Goal: Transaction & Acquisition: Purchase product/service

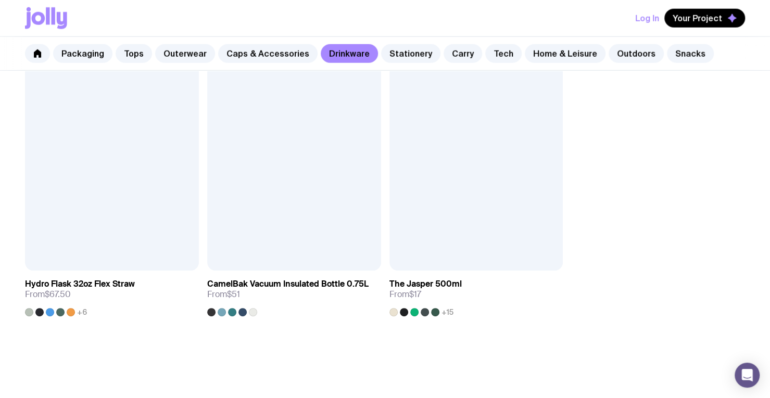
scroll to position [1648, 0]
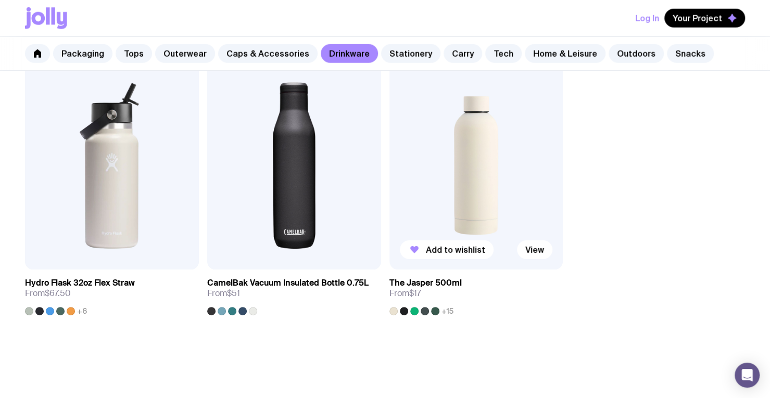
click at [465, 195] on img at bounding box center [476, 165] width 174 height 209
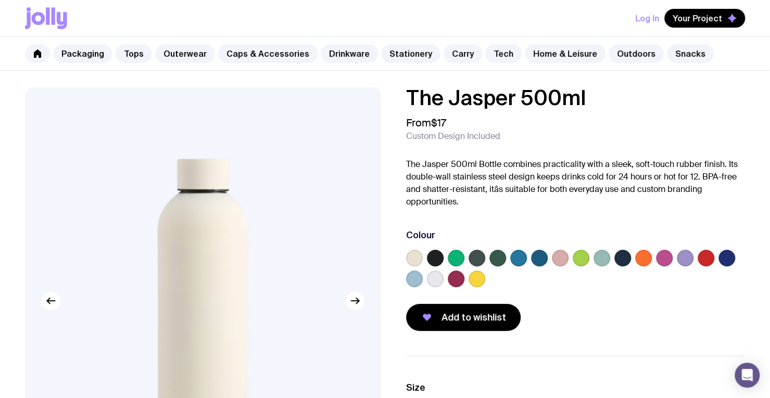
scroll to position [94, 0]
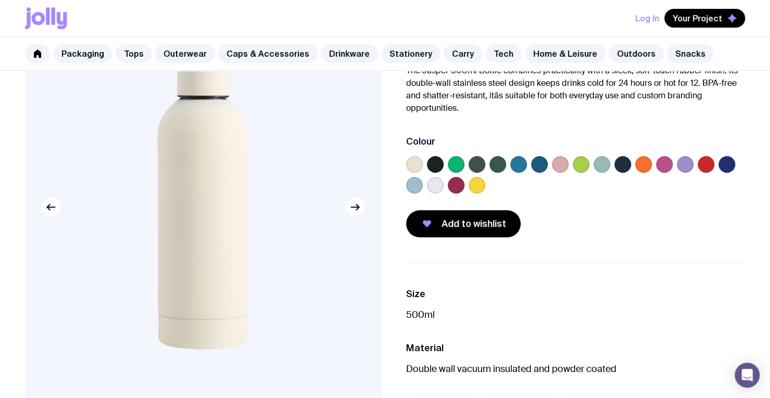
click at [685, 158] on label at bounding box center [685, 164] width 17 height 17
click at [0, 0] on input "radio" at bounding box center [0, 0] width 0 height 0
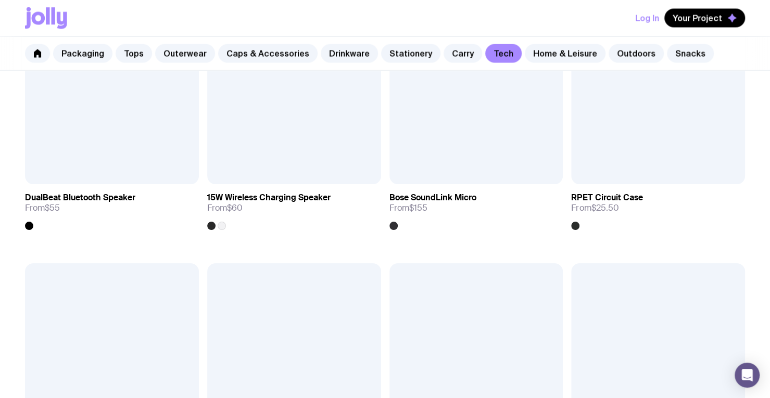
scroll to position [1159, 0]
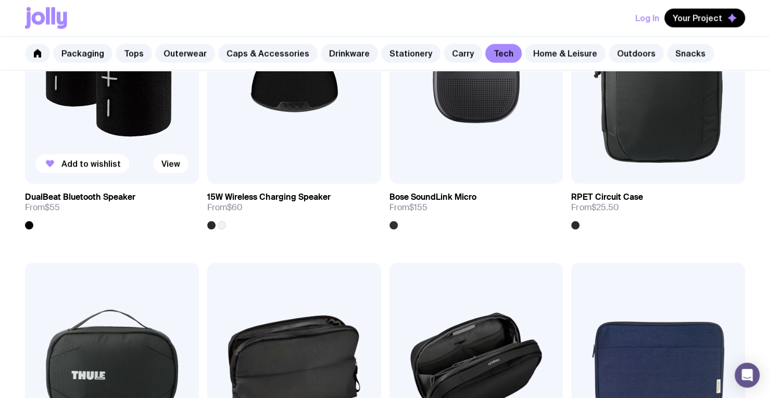
click at [125, 129] on img at bounding box center [112, 80] width 174 height 209
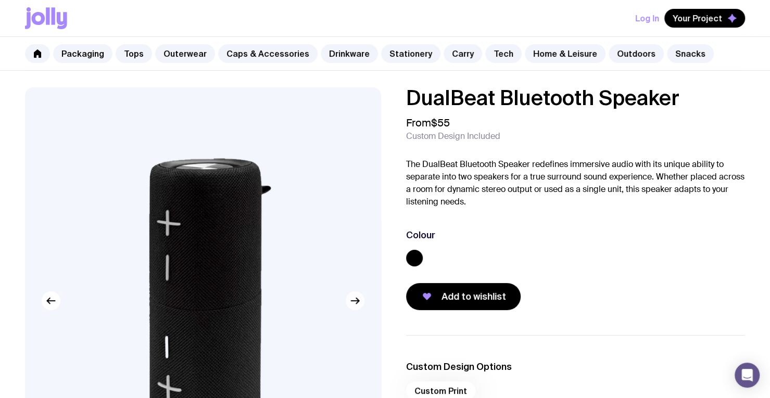
click at [360, 295] on icon "button" at bounding box center [355, 301] width 12 height 12
